Goal: Check status: Check status

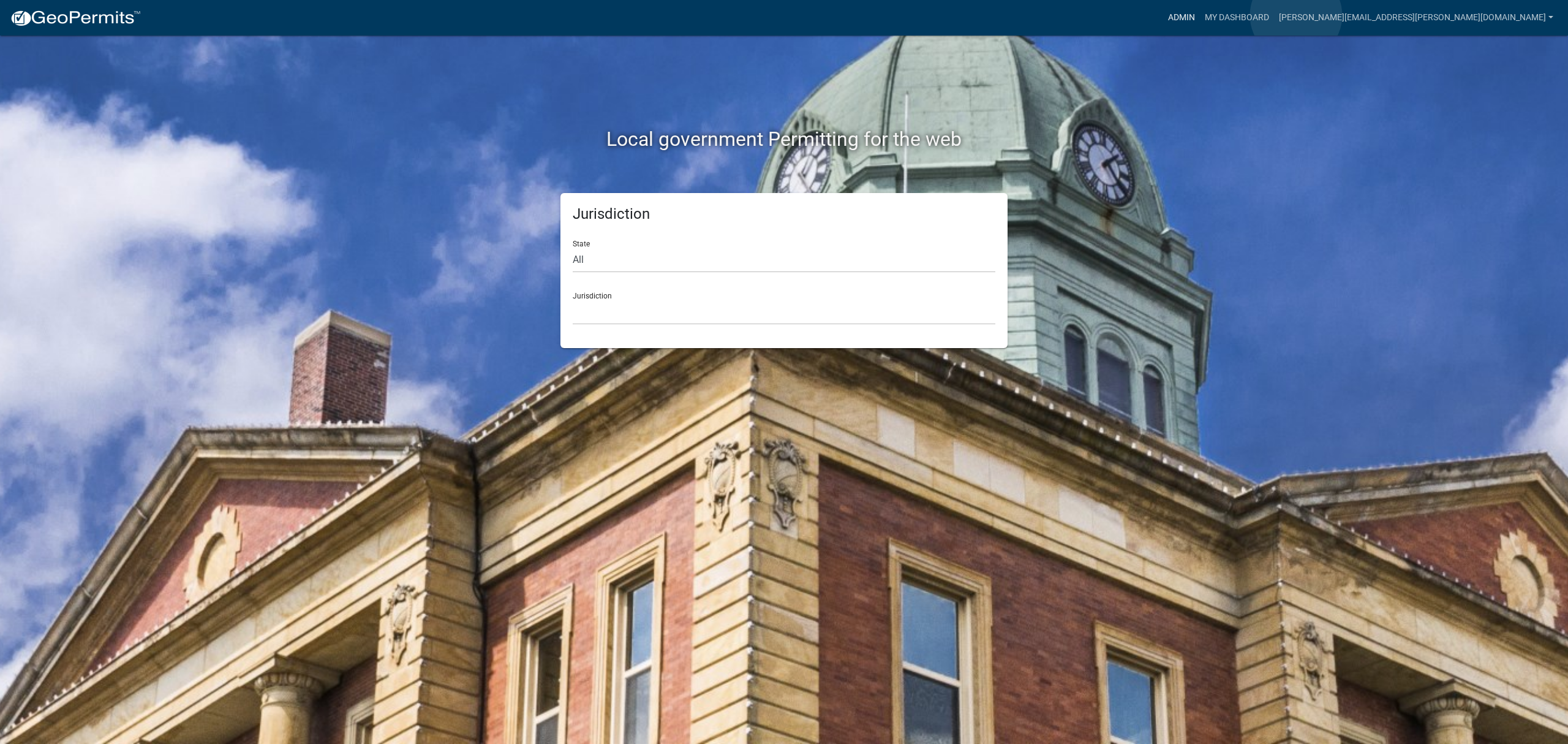
click at [1200, 15] on link "Admin" at bounding box center [1181, 18] width 36 height 24
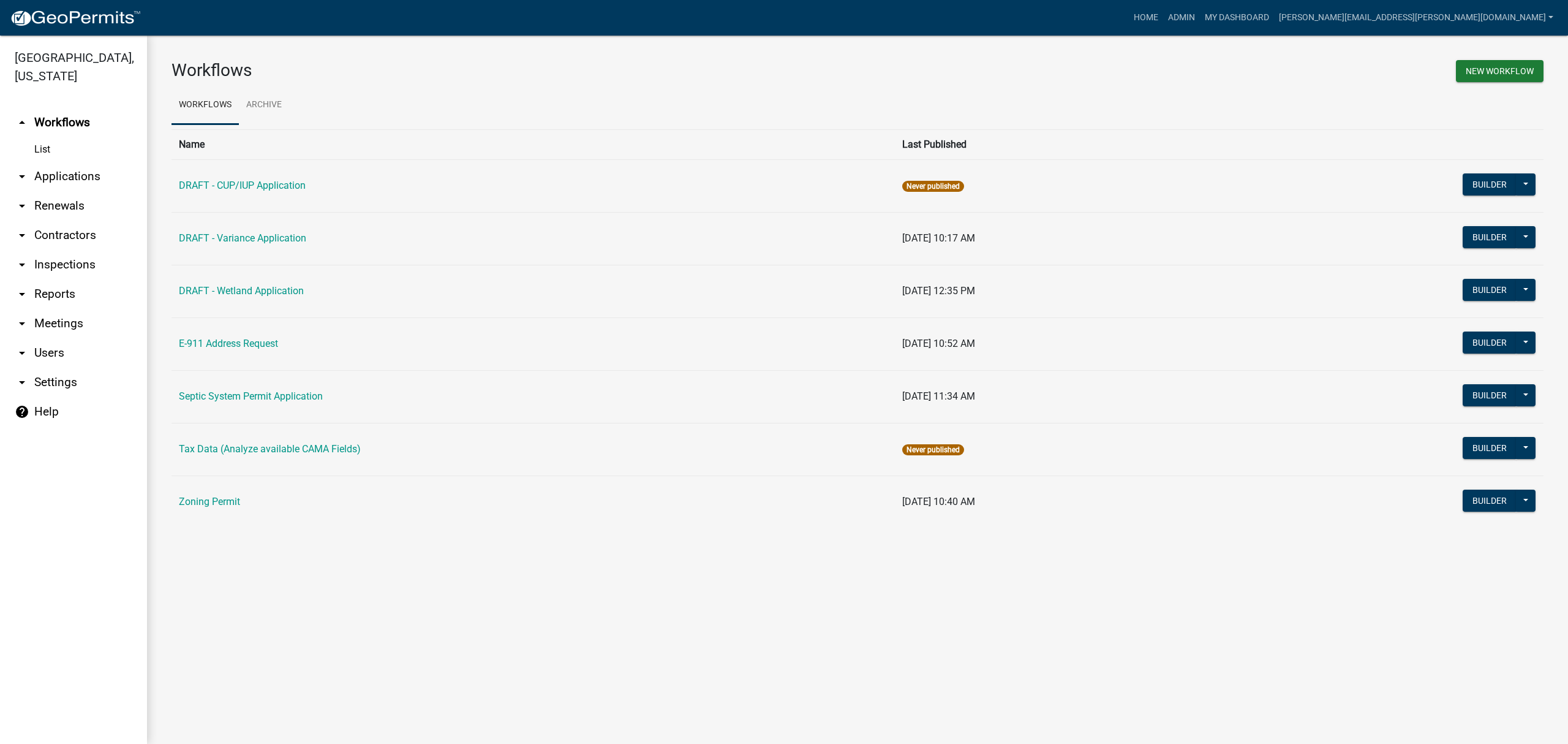
click at [49, 143] on link "List" at bounding box center [74, 150] width 147 height 25
click at [46, 185] on link "arrow_drop_down Applications" at bounding box center [74, 177] width 147 height 30
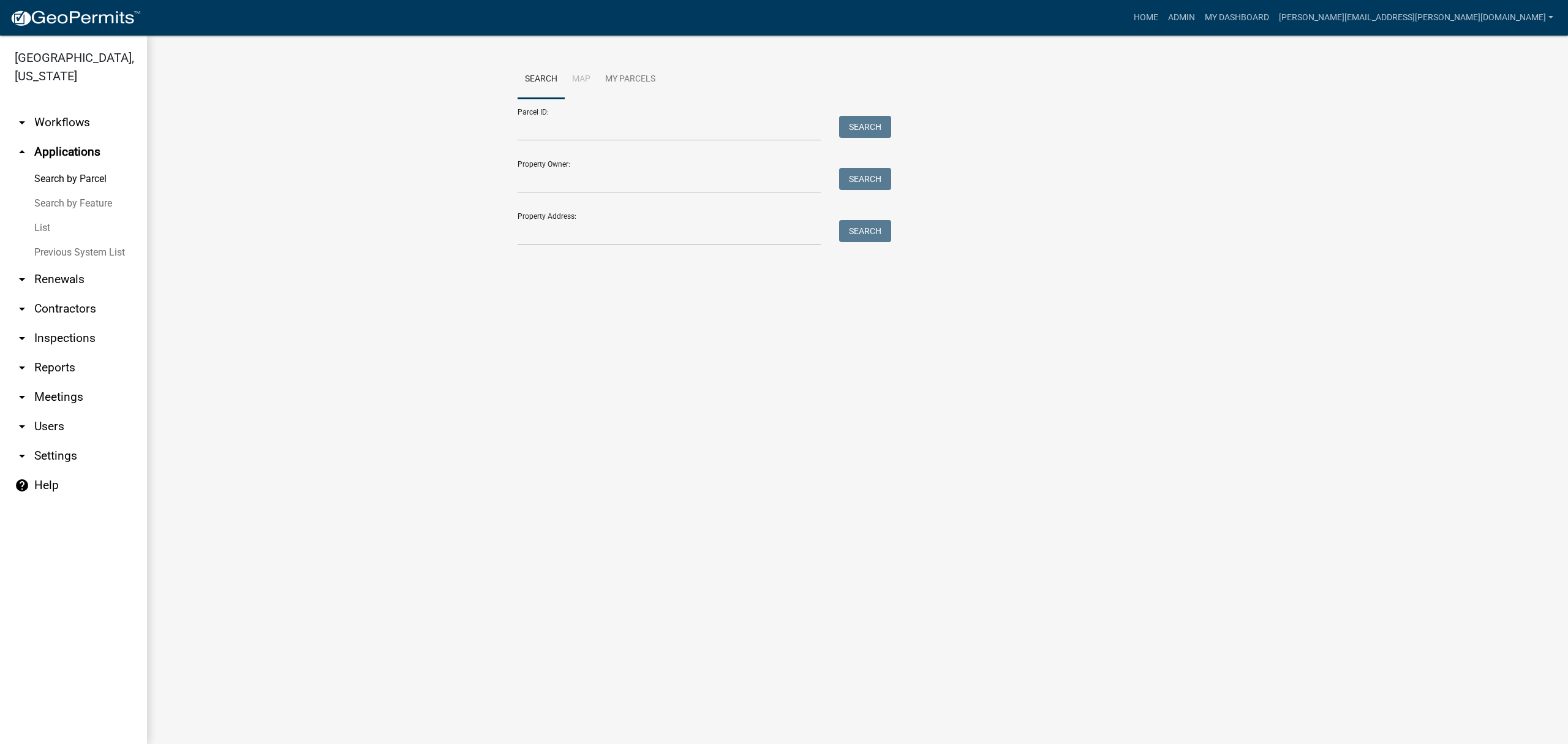
click at [45, 228] on link "List" at bounding box center [74, 228] width 147 height 25
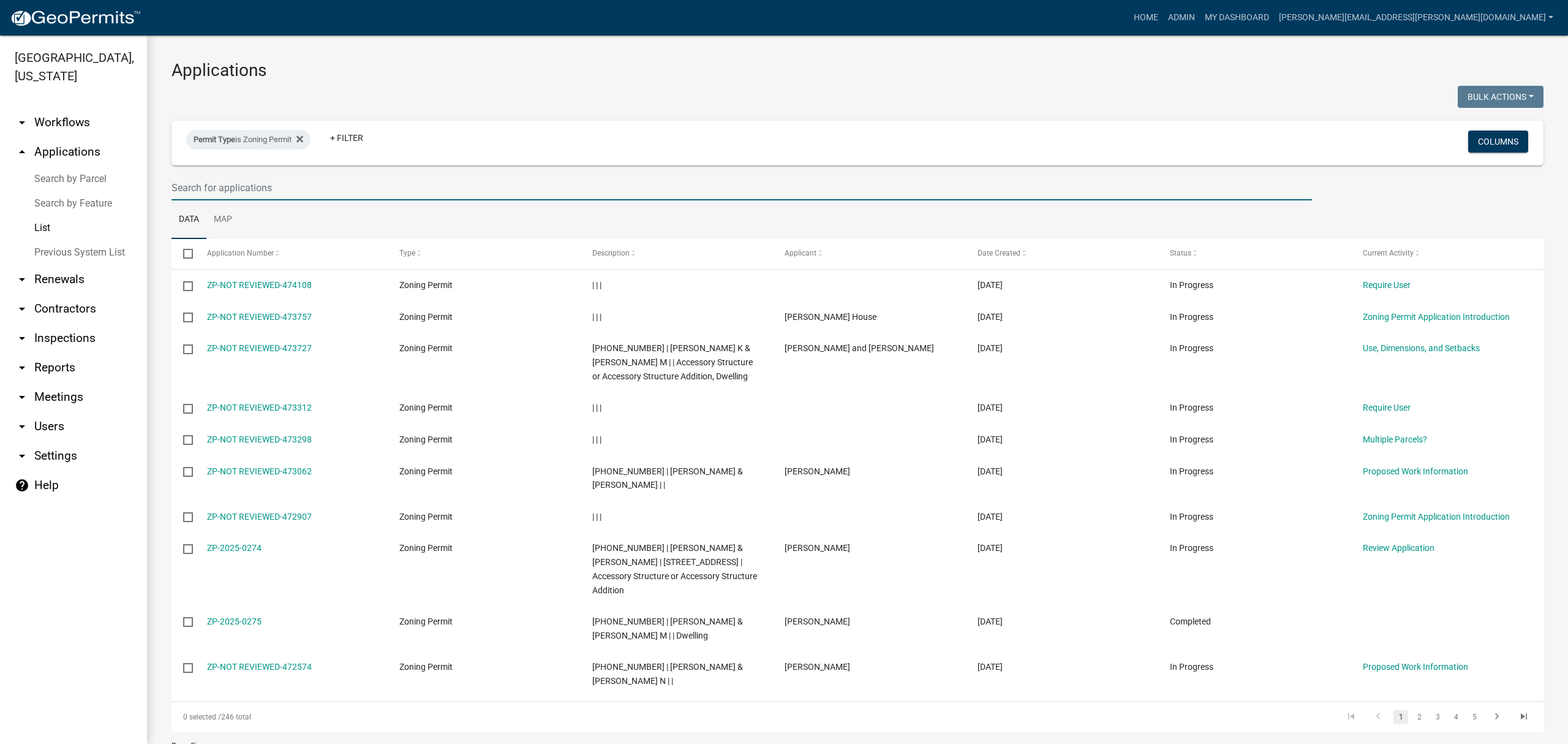
click at [318, 192] on input "text" at bounding box center [741, 187] width 1141 height 25
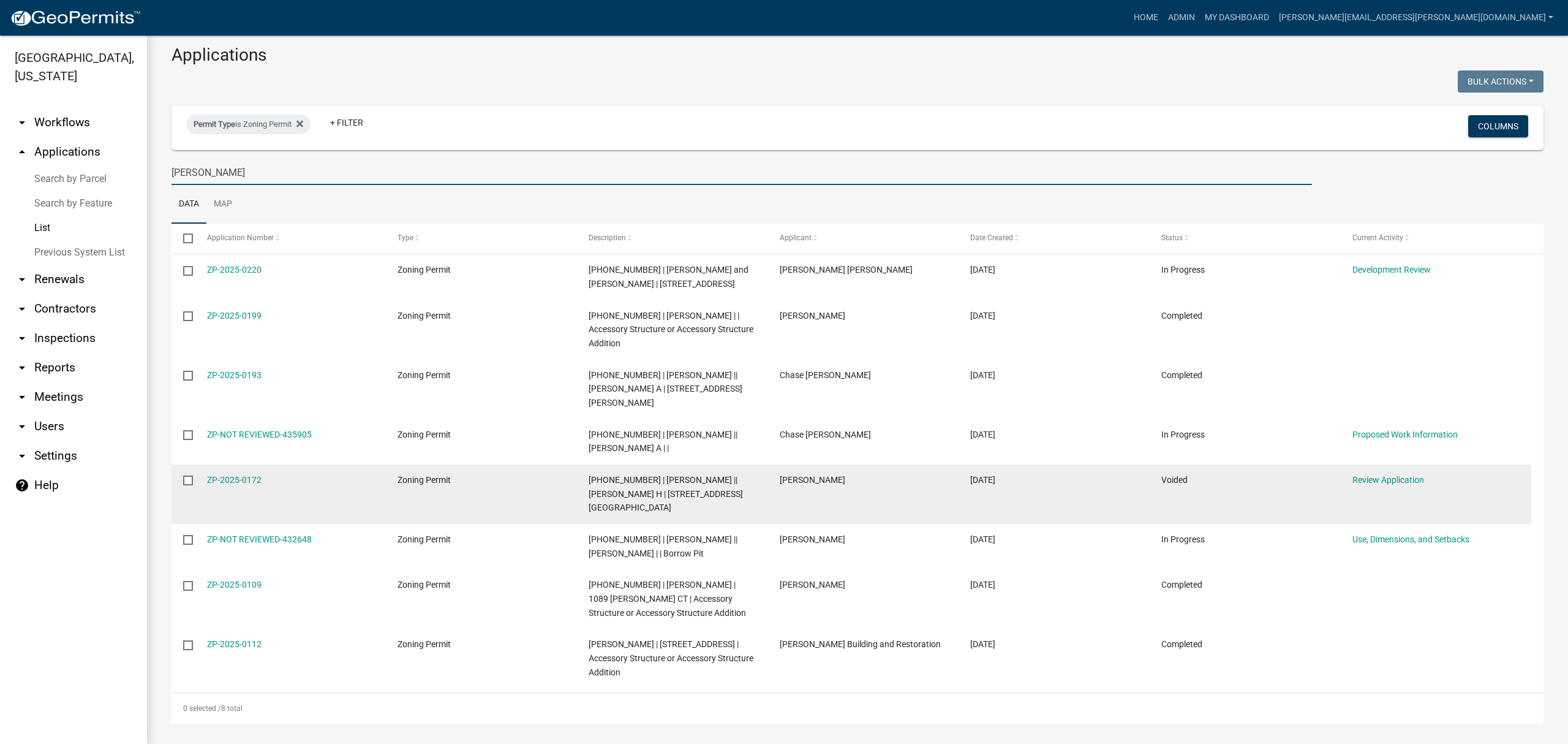
scroll to position [19, 0]
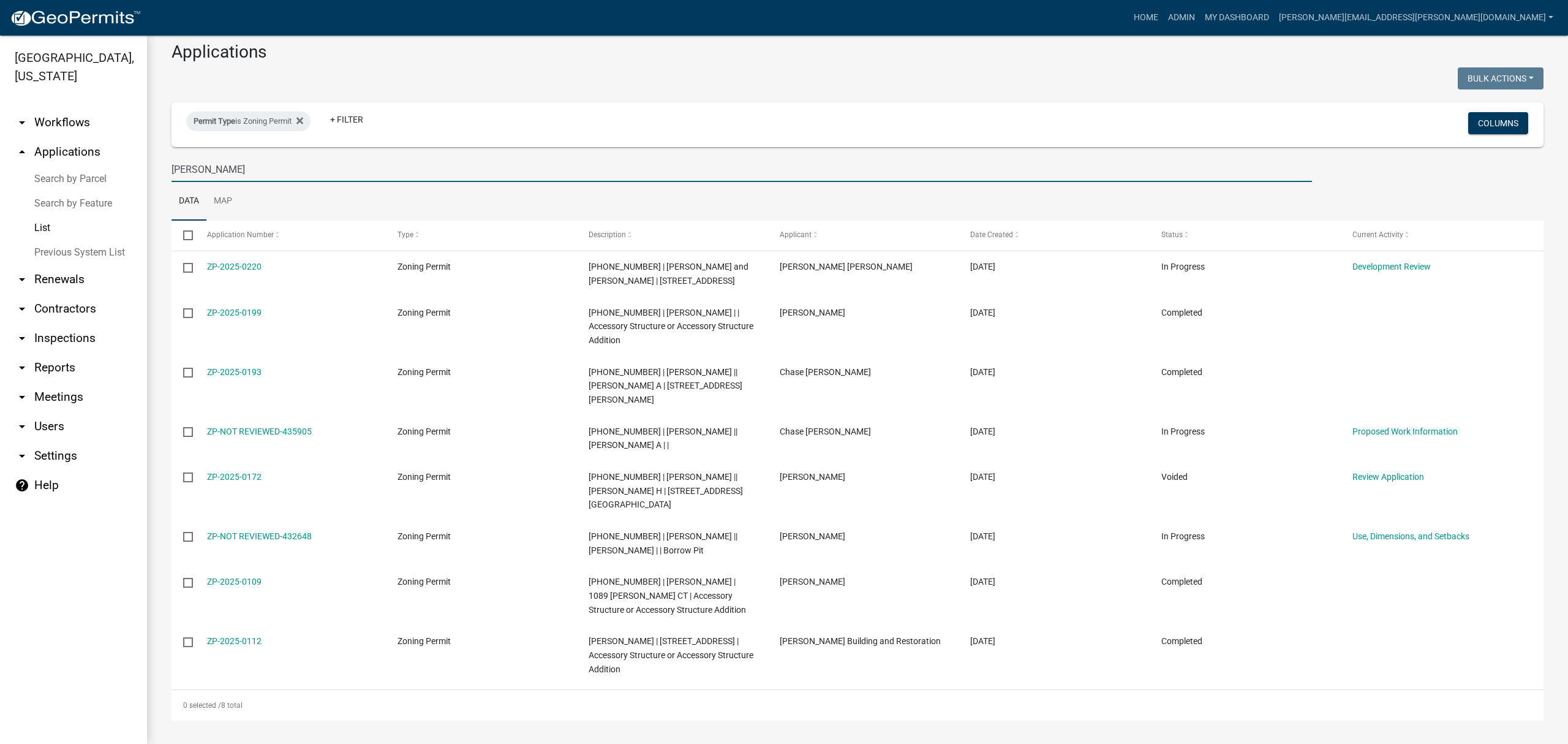
type input "[PERSON_NAME]"
click at [302, 121] on icon at bounding box center [300, 120] width 7 height 7
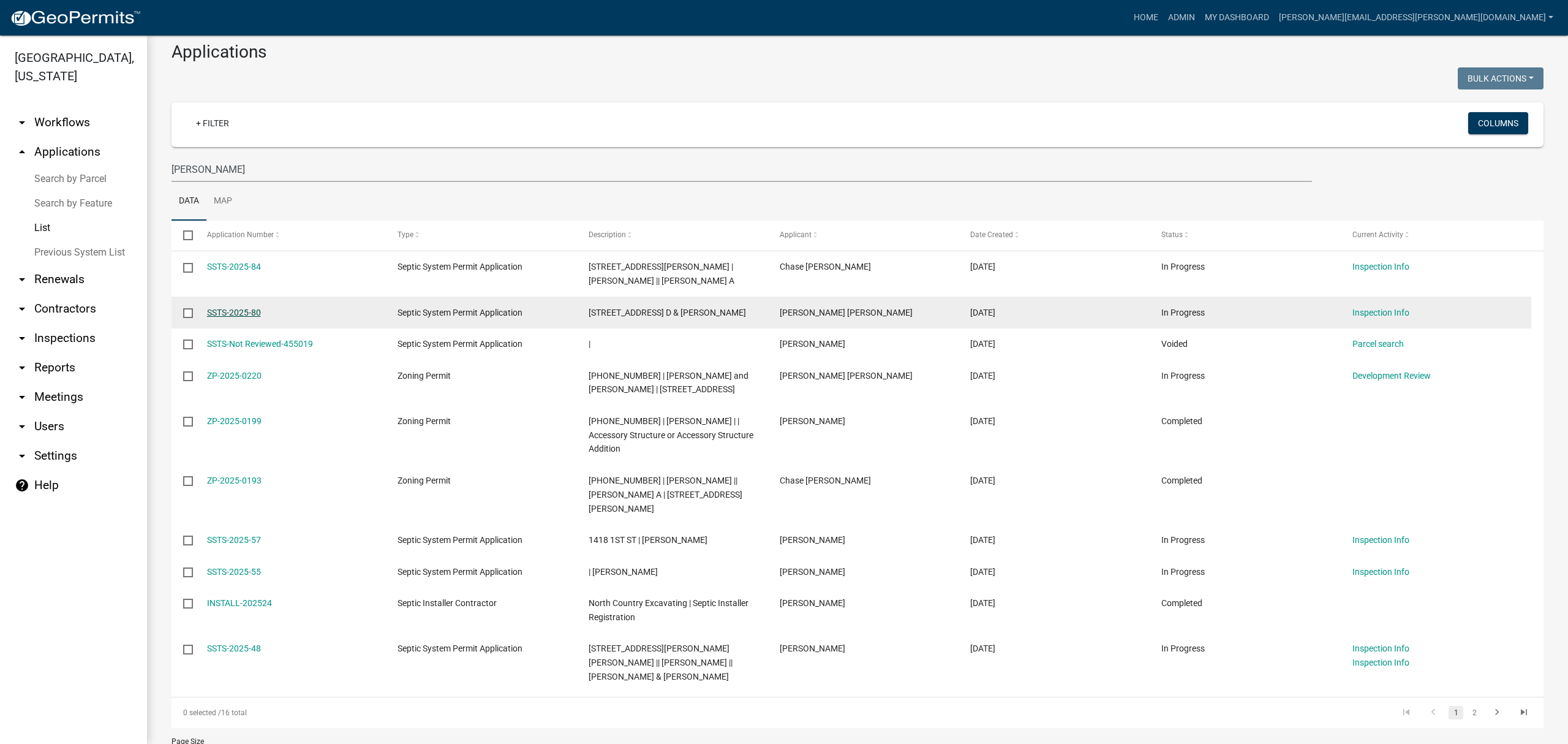
click at [255, 309] on link "SSTS-2025-80" at bounding box center [234, 312] width 54 height 10
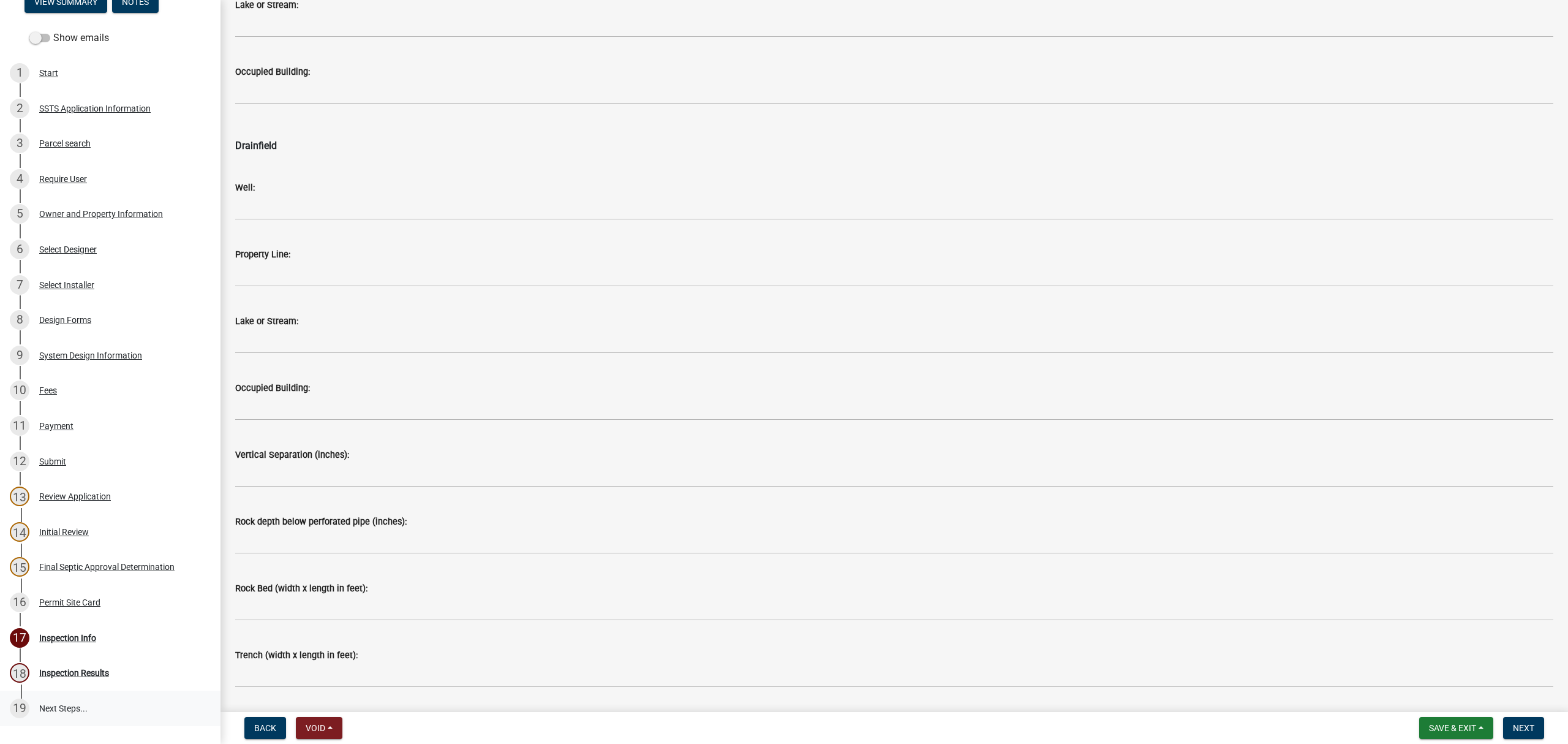
scroll to position [250, 0]
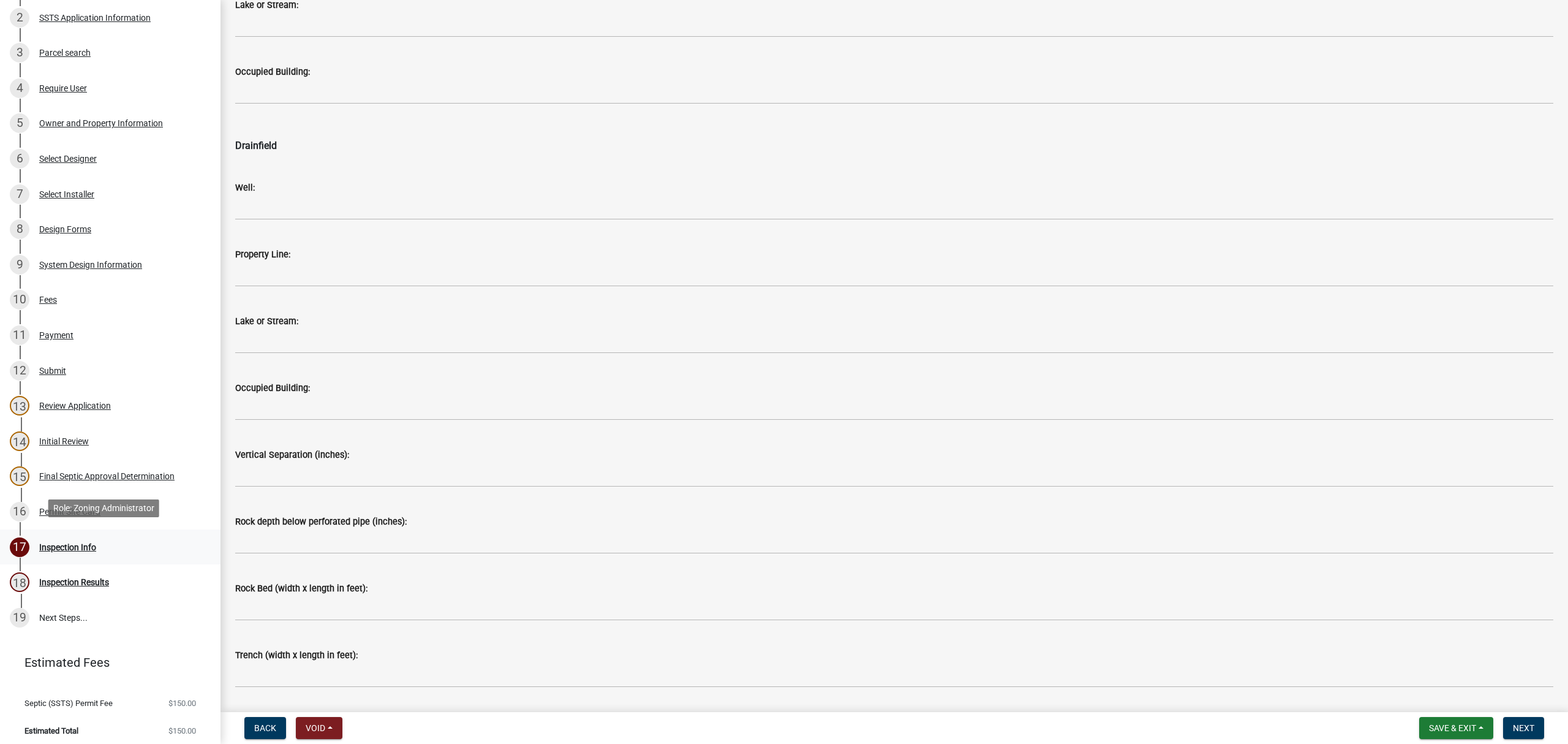
click at [64, 543] on div "Inspection Info" at bounding box center [67, 547] width 57 height 9
click at [85, 578] on div "Inspection Results" at bounding box center [74, 582] width 70 height 9
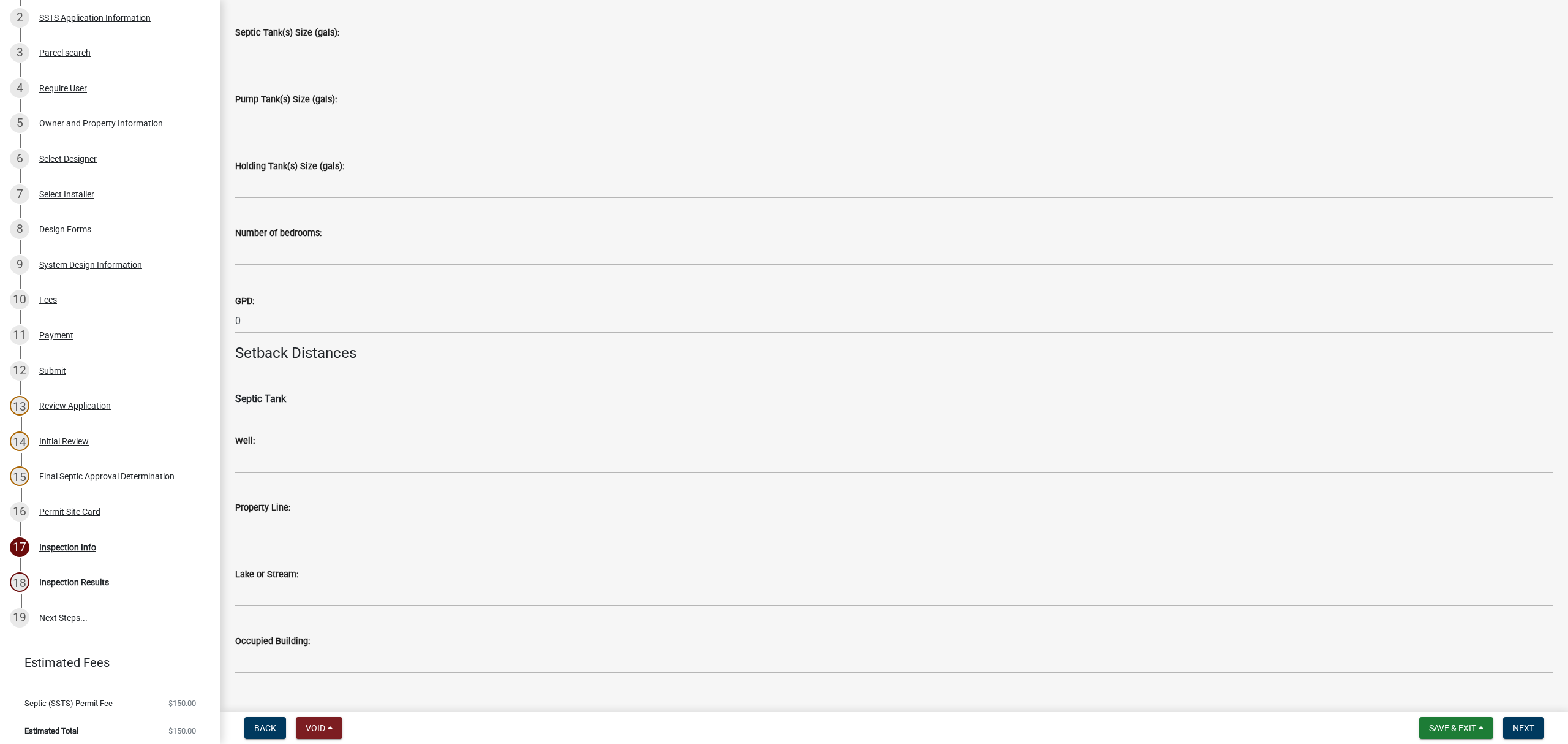
scroll to position [817, 0]
click at [41, 543] on div "Inspection Info" at bounding box center [67, 547] width 57 height 9
click at [50, 507] on div "Permit Site Card" at bounding box center [69, 511] width 61 height 9
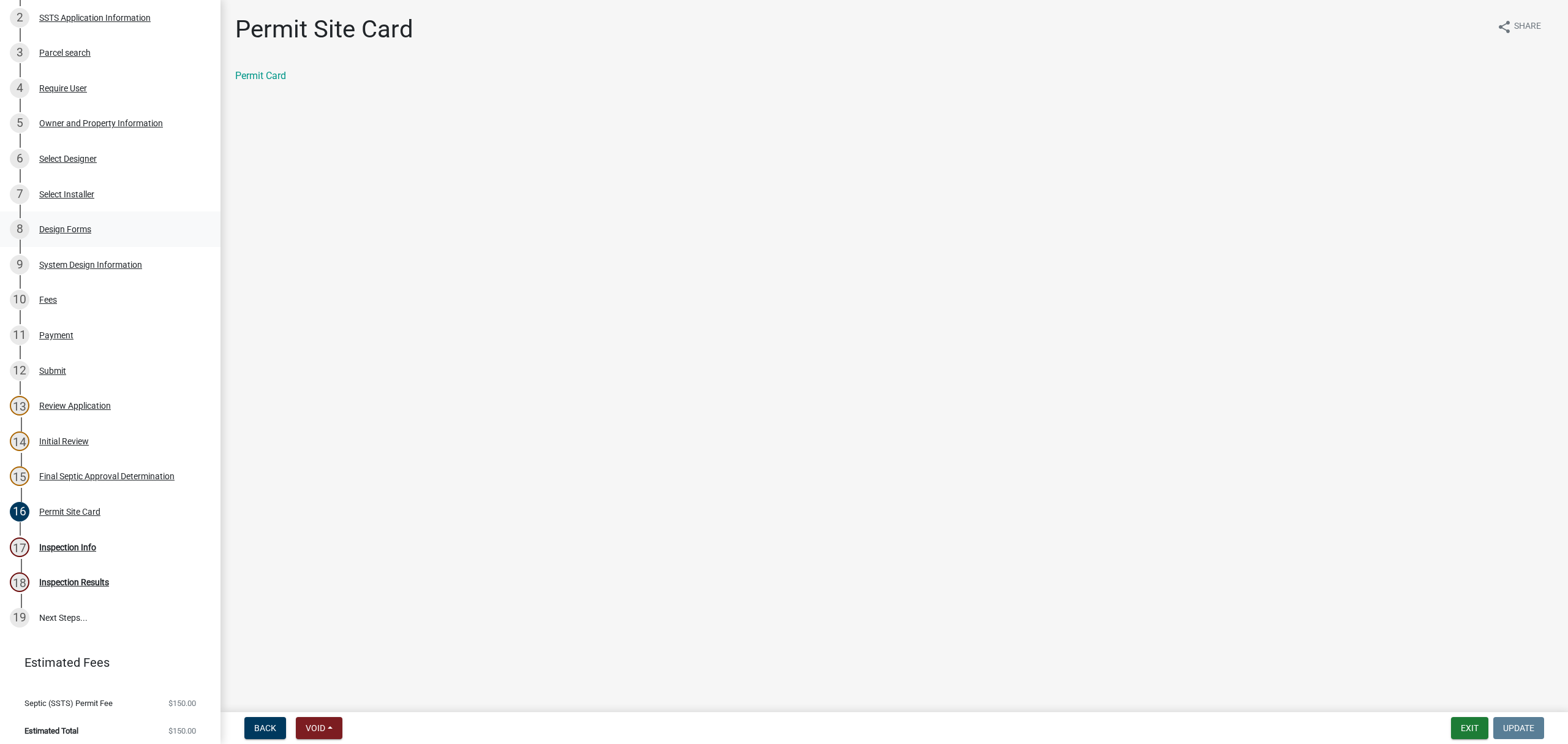
click at [76, 225] on div "Design Forms" at bounding box center [65, 229] width 52 height 9
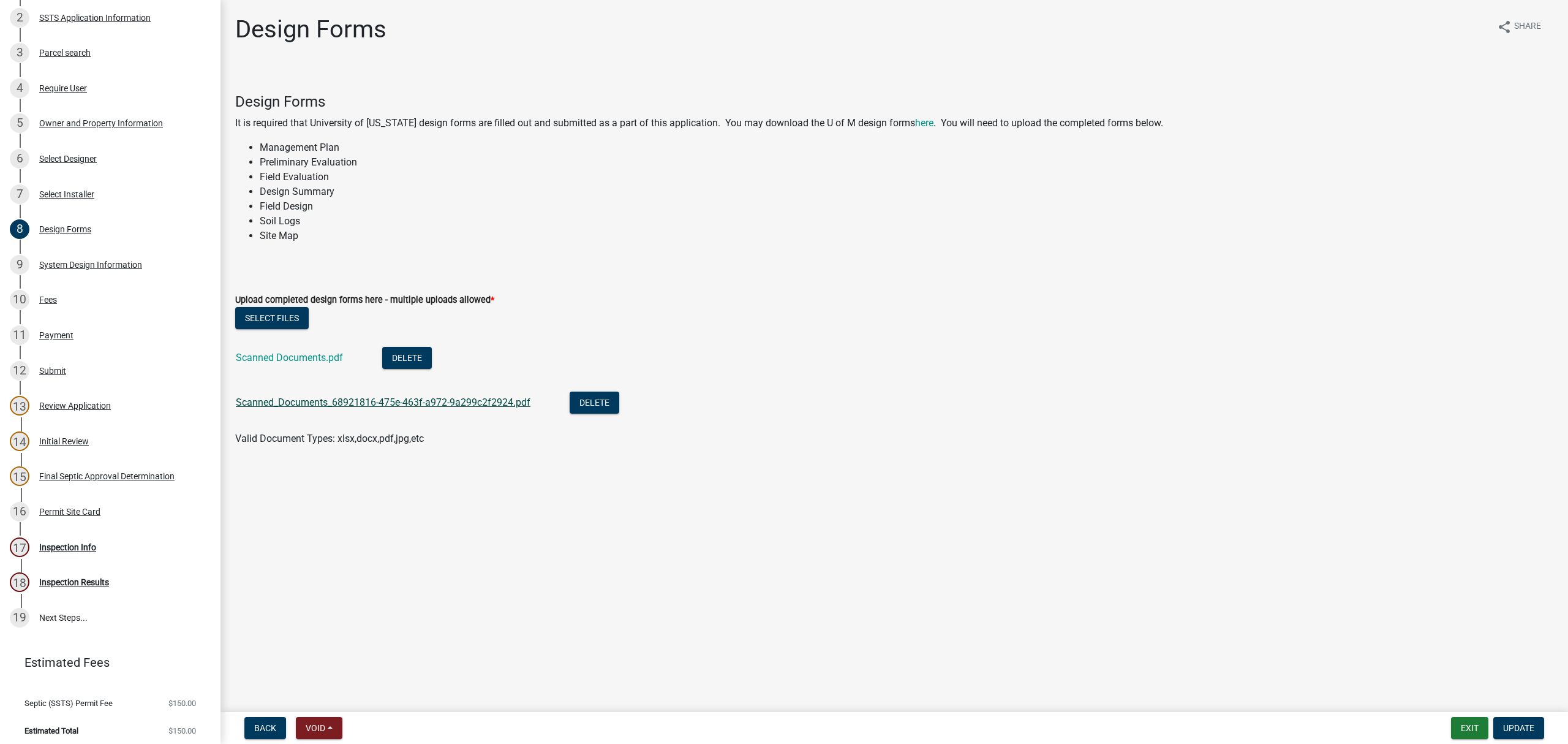
click at [297, 404] on link "Scanned_Documents_68921816-475e-463f-a972-9a299c2f2924.pdf" at bounding box center [383, 402] width 295 height 12
